Goal: Information Seeking & Learning: Learn about a topic

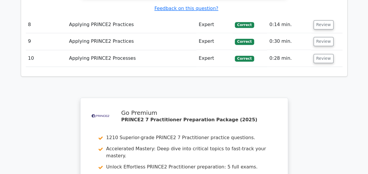
scroll to position [1666, 0]
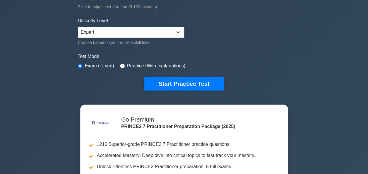
scroll to position [135, 0]
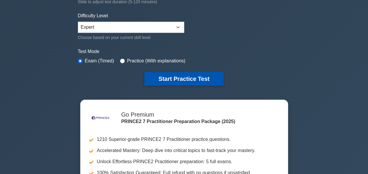
click at [173, 74] on button "Start Practice Test" at bounding box center [183, 78] width 79 height 13
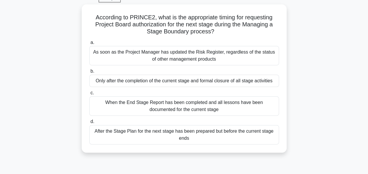
scroll to position [35, 0]
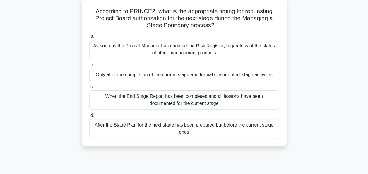
click at [242, 98] on div "When the End Stage Report has been completed and all lessons have been document…" at bounding box center [184, 99] width 190 height 19
click at [89, 89] on input "c. When the End Stage Report has been completed and all lessons have been docum…" at bounding box center [89, 87] width 0 height 4
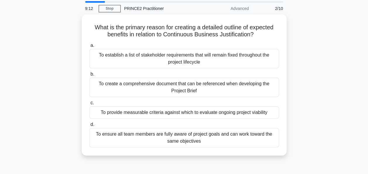
scroll to position [23, 0]
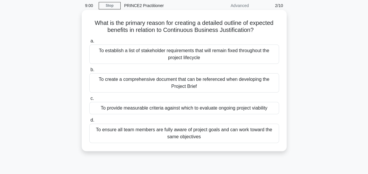
click at [219, 107] on div "To provide measurable criteria against which to evaluate ongoing project viabil…" at bounding box center [184, 108] width 190 height 12
click at [89, 100] on input "c. To provide measurable criteria against which to evaluate ongoing project via…" at bounding box center [89, 99] width 0 height 4
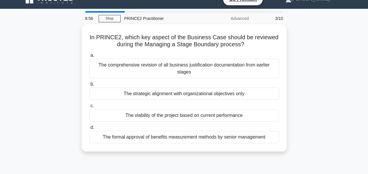
scroll to position [10, 0]
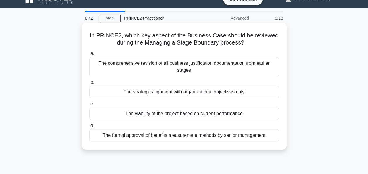
click at [231, 114] on div "The viability of the project based on current performance" at bounding box center [184, 113] width 190 height 12
click at [89, 106] on input "c. The viability of the project based on current performance" at bounding box center [89, 104] width 0 height 4
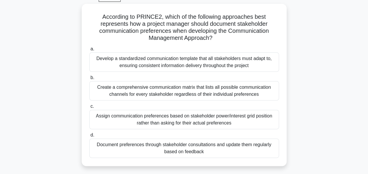
scroll to position [31, 0]
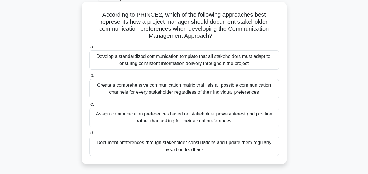
click at [226, 146] on div "Document preferences through stakeholder consultations and update them regularl…" at bounding box center [184, 145] width 190 height 19
click at [89, 135] on input "d. Document preferences through stakeholder consultations and update them regul…" at bounding box center [89, 133] width 0 height 4
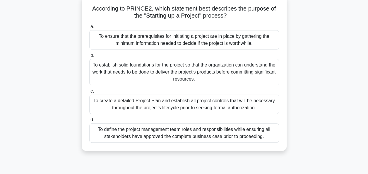
scroll to position [39, 0]
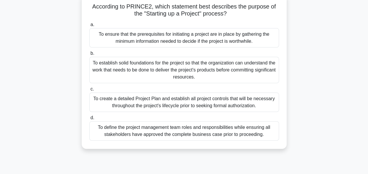
click at [260, 40] on div "To ensure that the prerequisites for initiating a project are in place by gathe…" at bounding box center [184, 37] width 190 height 19
click at [89, 27] on input "a. To ensure that the prerequisites for initiating a project are in place by ga…" at bounding box center [89, 25] width 0 height 4
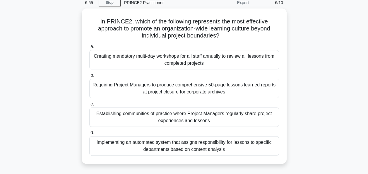
scroll to position [36, 0]
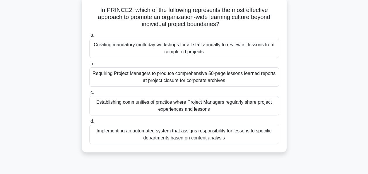
click at [223, 104] on div "Establishing communities of practice where Project Managers regularly share pro…" at bounding box center [184, 105] width 190 height 19
click at [89, 95] on input "c. Establishing communities of practice where Project Managers regularly share …" at bounding box center [89, 93] width 0 height 4
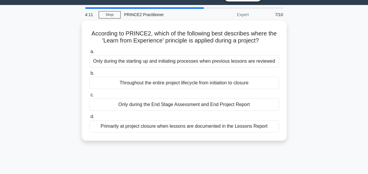
scroll to position [14, 0]
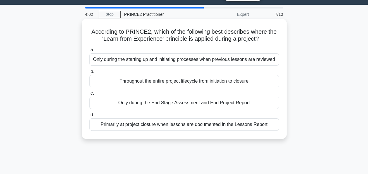
click at [242, 83] on div "Throughout the entire project lifecycle from initiation to closure" at bounding box center [184, 81] width 190 height 12
click at [89, 74] on input "b. Throughout the entire project lifecycle from initiation to closure" at bounding box center [89, 72] width 0 height 4
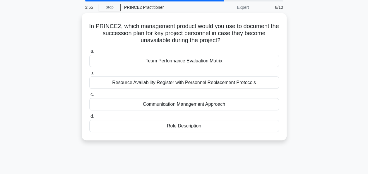
scroll to position [21, 0]
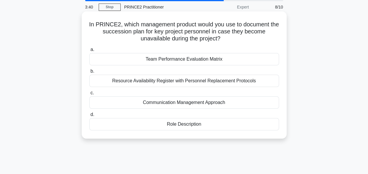
click at [206, 124] on div "Role Description" at bounding box center [184, 124] width 190 height 12
click at [89, 117] on input "d. Role Description" at bounding box center [89, 115] width 0 height 4
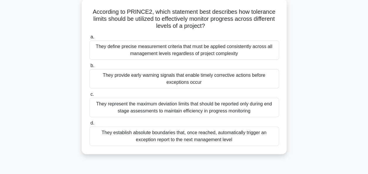
scroll to position [37, 0]
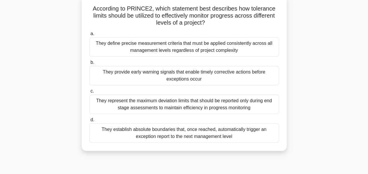
click at [243, 135] on div "They establish absolute boundaries that, once reached, automatically trigger an…" at bounding box center [184, 132] width 190 height 19
click at [89, 122] on input "d. They establish absolute boundaries that, once reached, automatically trigger…" at bounding box center [89, 120] width 0 height 4
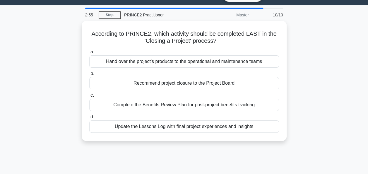
scroll to position [14, 0]
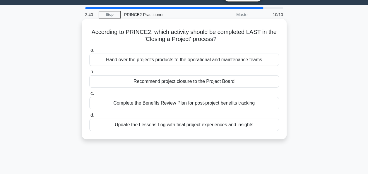
click at [220, 83] on div "Recommend project closure to the Project Board" at bounding box center [184, 81] width 190 height 12
click at [89, 74] on input "b. Recommend project closure to the Project Board" at bounding box center [89, 72] width 0 height 4
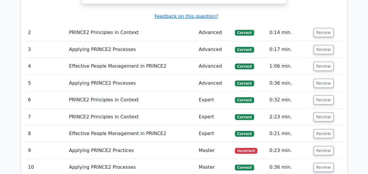
scroll to position [813, 0]
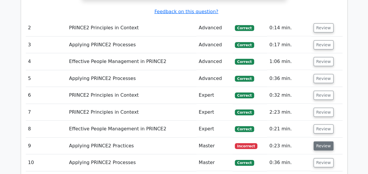
click at [324, 141] on button "Review" at bounding box center [324, 145] width 20 height 9
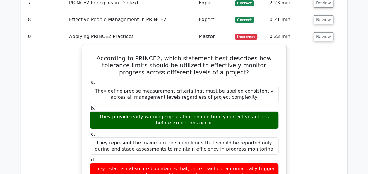
scroll to position [921, 0]
